Goal: Find specific page/section: Find specific page/section

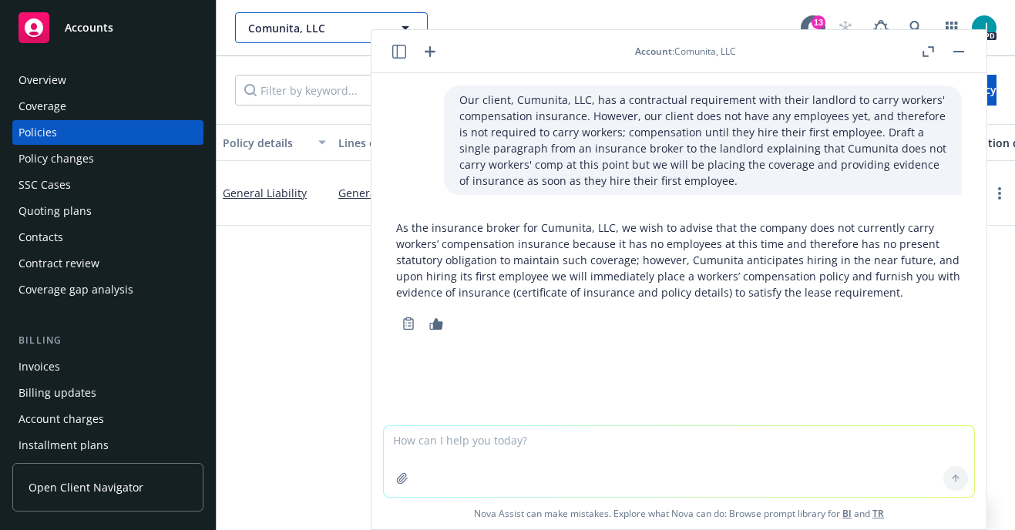
click at [267, 32] on span "Comunita, LLC" at bounding box center [314, 28] width 133 height 16
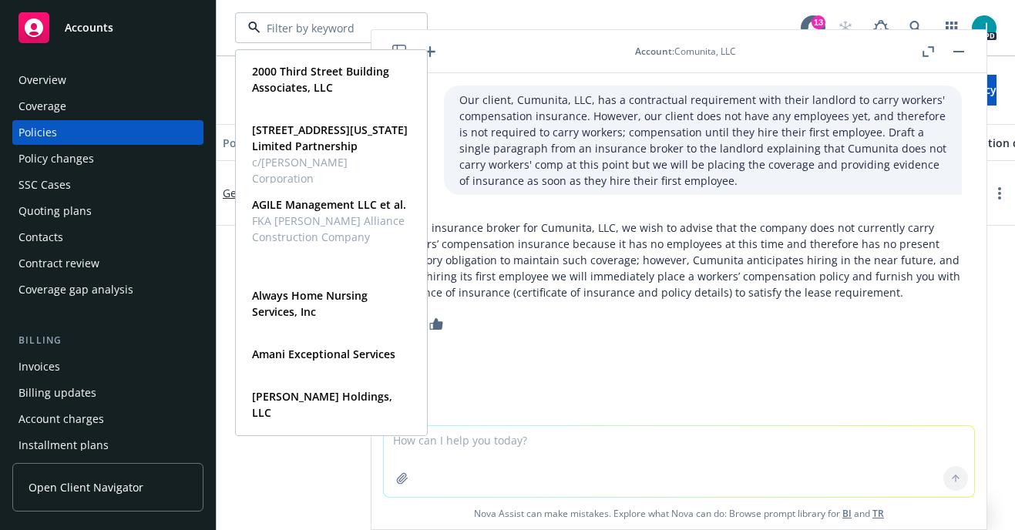
click at [956, 52] on rect "button" at bounding box center [958, 52] width 11 height 2
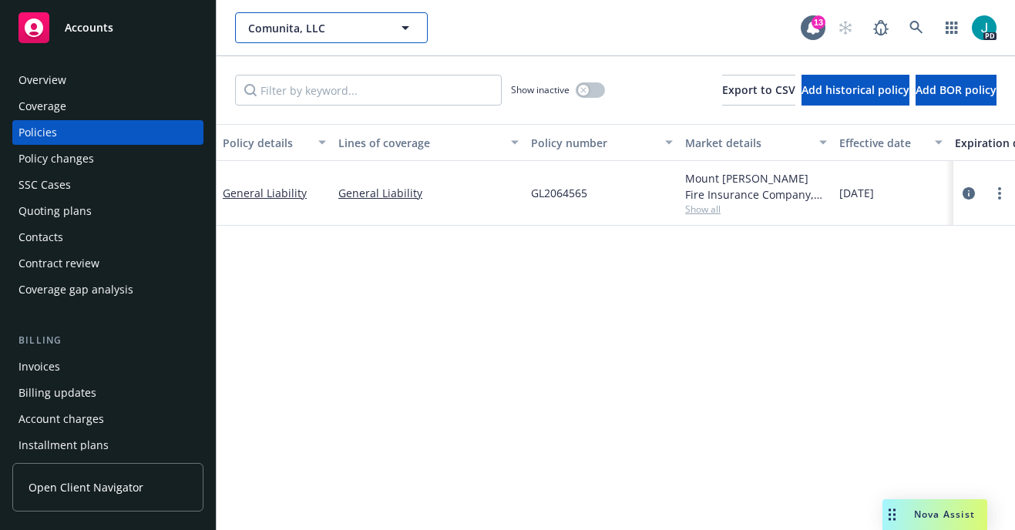
click at [286, 25] on span "Comunita, LLC" at bounding box center [314, 28] width 133 height 16
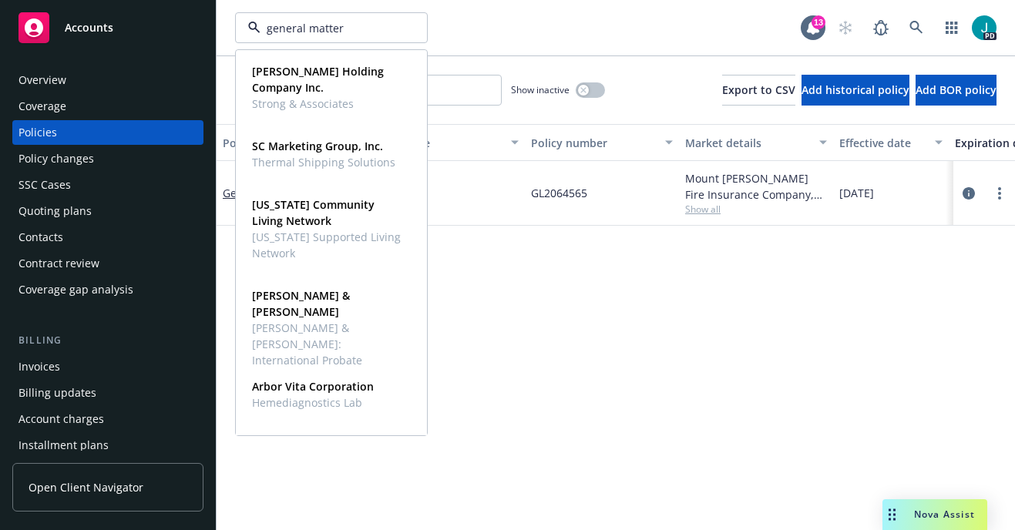
type input "general matter"
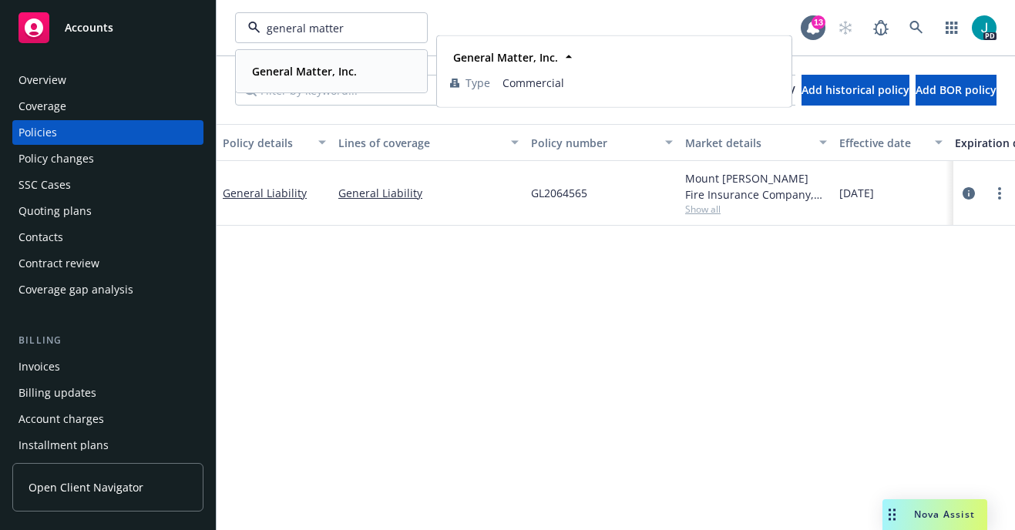
click at [304, 75] on strong "General Matter, Inc." at bounding box center [304, 71] width 105 height 15
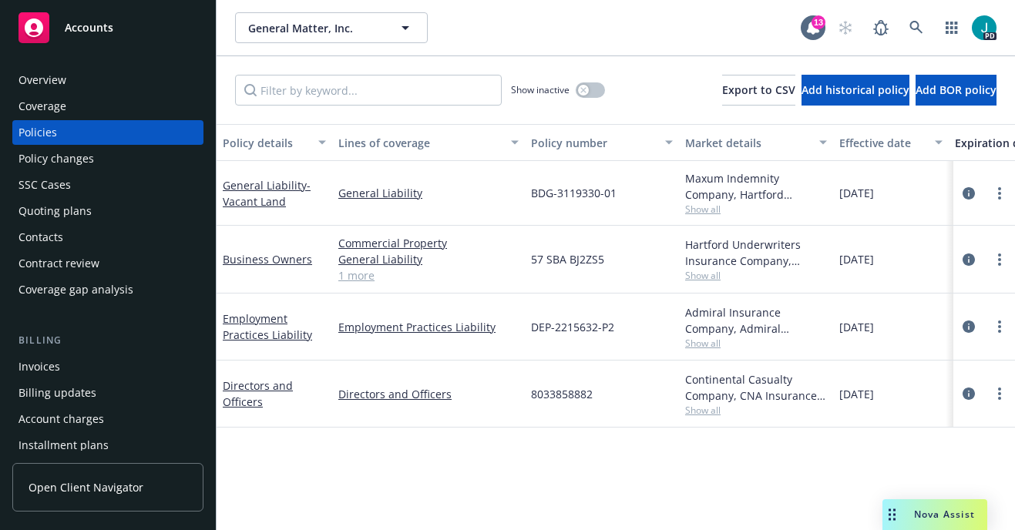
click at [76, 81] on div "Overview" at bounding box center [107, 80] width 179 height 25
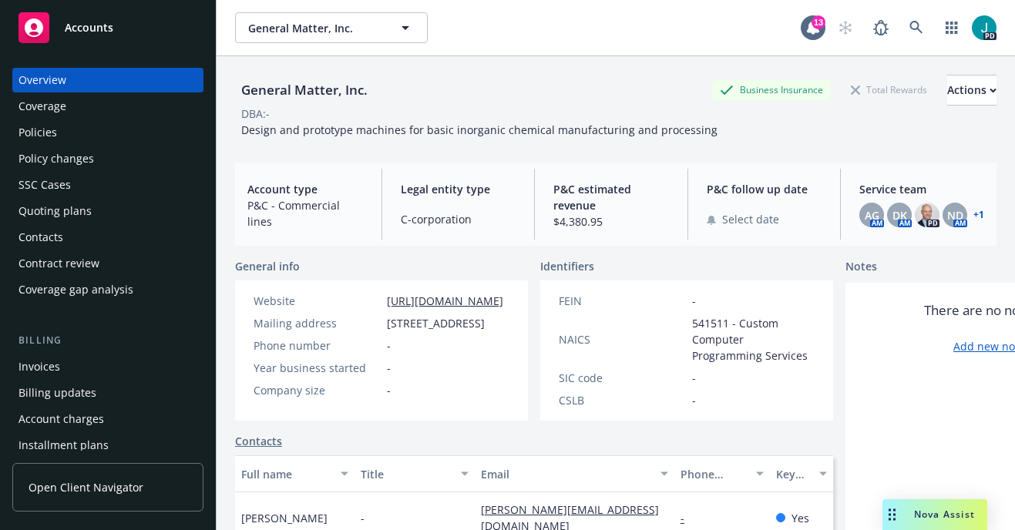
click at [894, 189] on span "Service team" at bounding box center [921, 189] width 125 height 16
click at [865, 213] on span "AG" at bounding box center [872, 215] width 15 height 16
click at [893, 216] on span "DK" at bounding box center [900, 215] width 15 height 16
click at [947, 215] on span "ND" at bounding box center [955, 215] width 16 height 16
click at [973, 214] on link "+ 1" at bounding box center [978, 214] width 11 height 9
